Goal: Navigation & Orientation: Find specific page/section

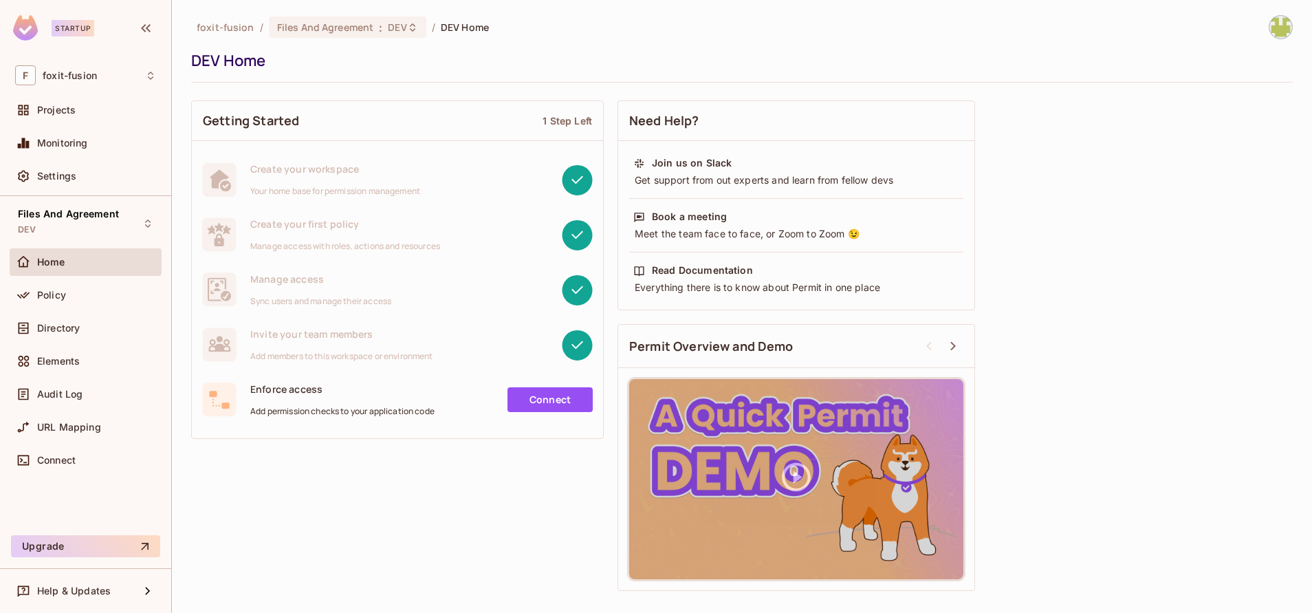
click at [91, 342] on div "Directory" at bounding box center [86, 330] width 152 height 33
click at [74, 127] on div "Projects" at bounding box center [86, 112] width 152 height 33
click at [58, 113] on span "Projects" at bounding box center [56, 110] width 39 height 11
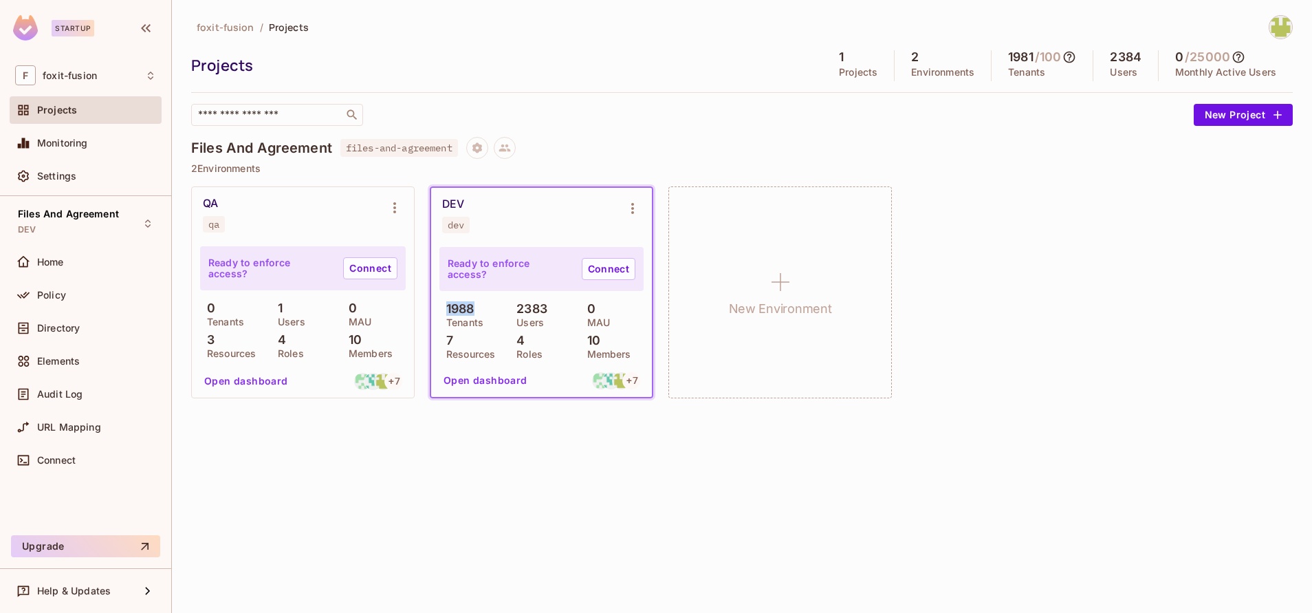
drag, startPoint x: 443, startPoint y: 310, endPoint x: 481, endPoint y: 307, distance: 38.7
click at [481, 307] on div "1988 Tenants" at bounding box center [470, 314] width 63 height 25
drag, startPoint x: 481, startPoint y: 307, endPoint x: 515, endPoint y: 336, distance: 44.8
click at [515, 336] on p "4" at bounding box center [517, 341] width 15 height 14
click at [85, 330] on div "Directory" at bounding box center [96, 328] width 119 height 11
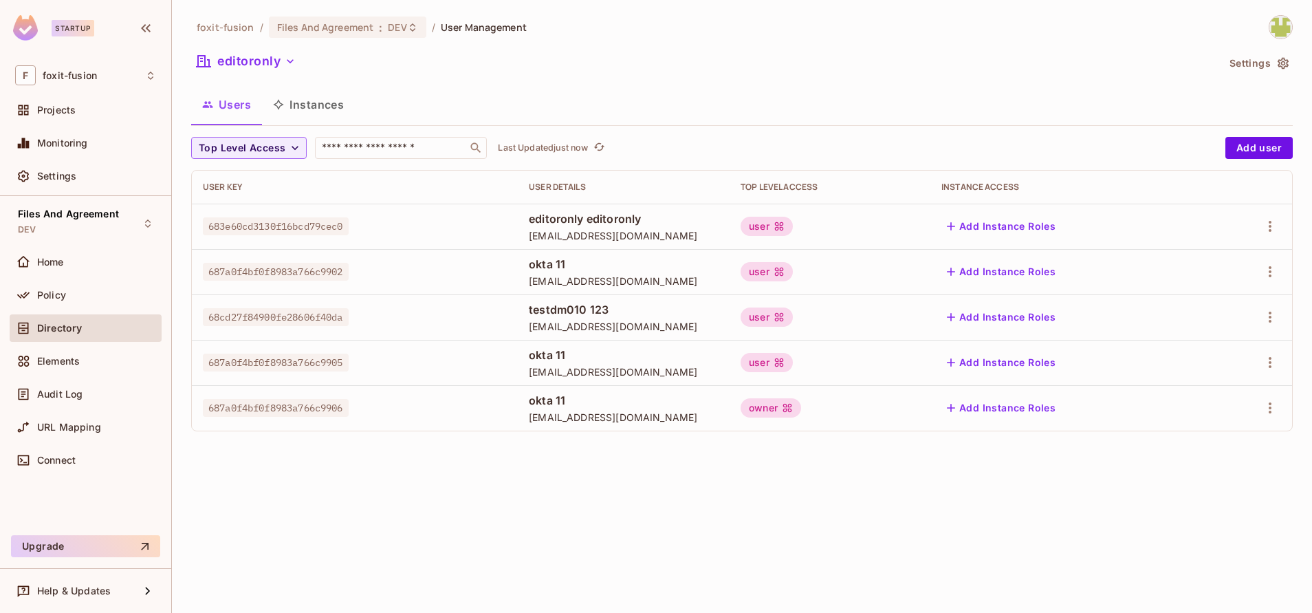
click at [376, 131] on div "foxit-fusion / Files And Agreement : DEV / User Management editoronly Settings …" at bounding box center [742, 228] width 1102 height 427
